Goal: Navigation & Orientation: Find specific page/section

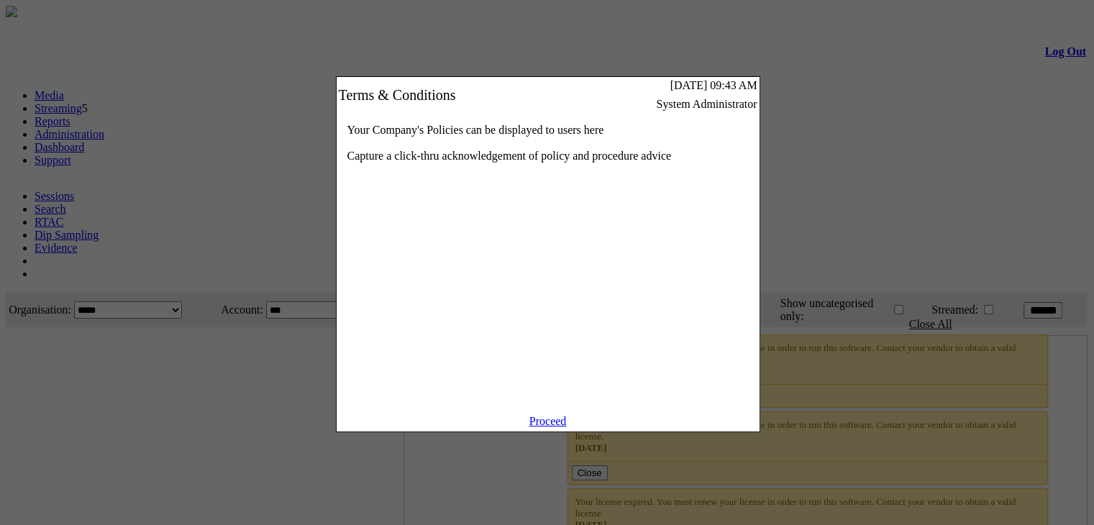
click at [546, 427] on link "Proceed" at bounding box center [547, 421] width 37 height 12
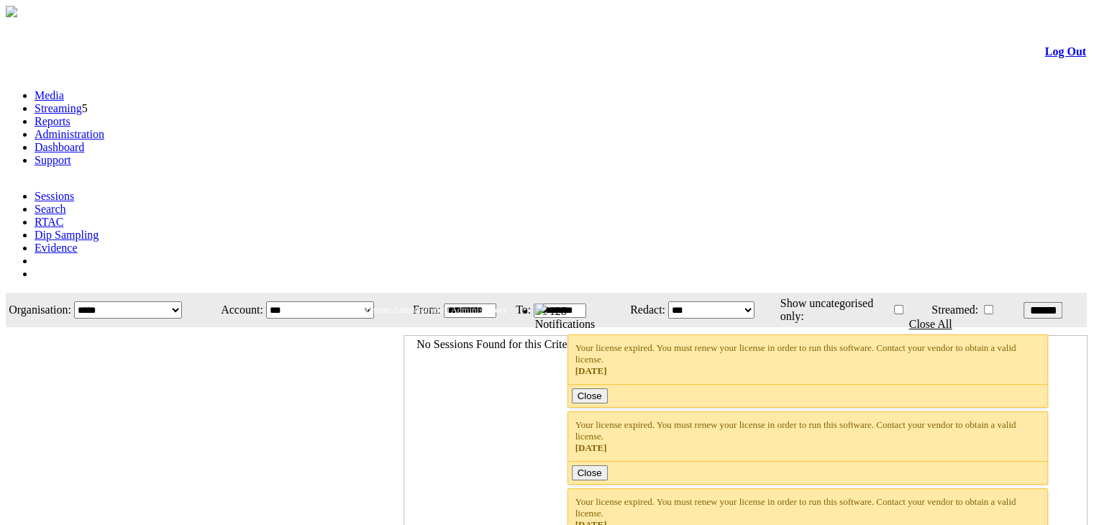
click at [82, 102] on link "Streaming" at bounding box center [58, 108] width 47 height 12
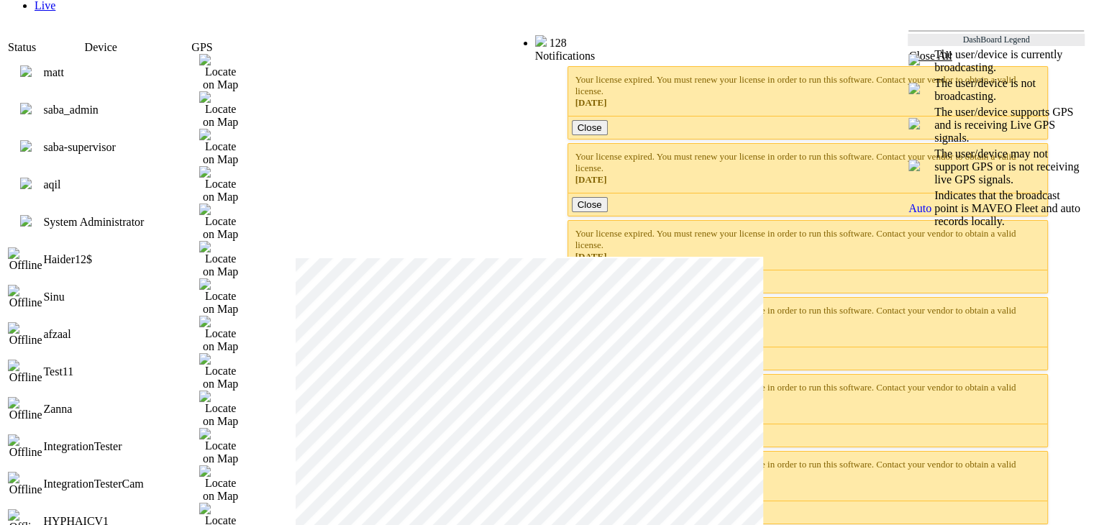
scroll to position [1927, 0]
